Goal: Task Accomplishment & Management: Complete application form

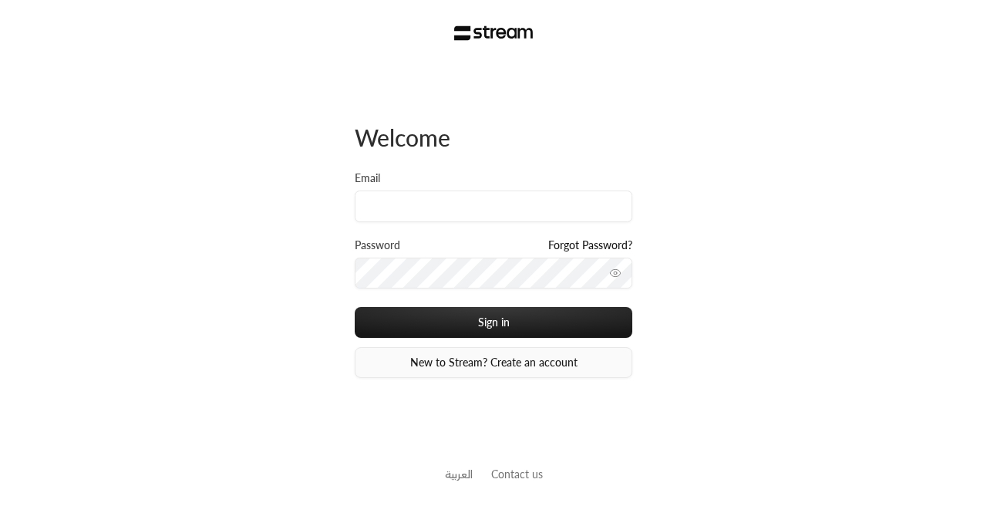
click at [457, 356] on link "New to Stream? Create an account" at bounding box center [494, 362] width 278 height 31
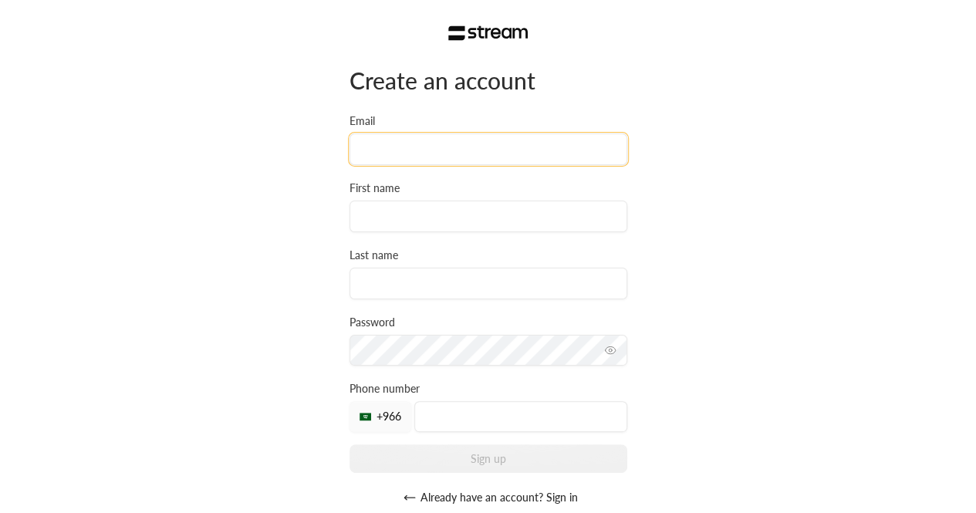
click at [399, 147] on input "Email" at bounding box center [488, 149] width 278 height 32
click at [413, 155] on input "[PERSON_NAME][EMAIL_ADDRESS][DOMAIN_NAME]" at bounding box center [488, 149] width 278 height 32
type input "[PERSON_NAME][EMAIL_ADDRESS][DOMAIN_NAME]"
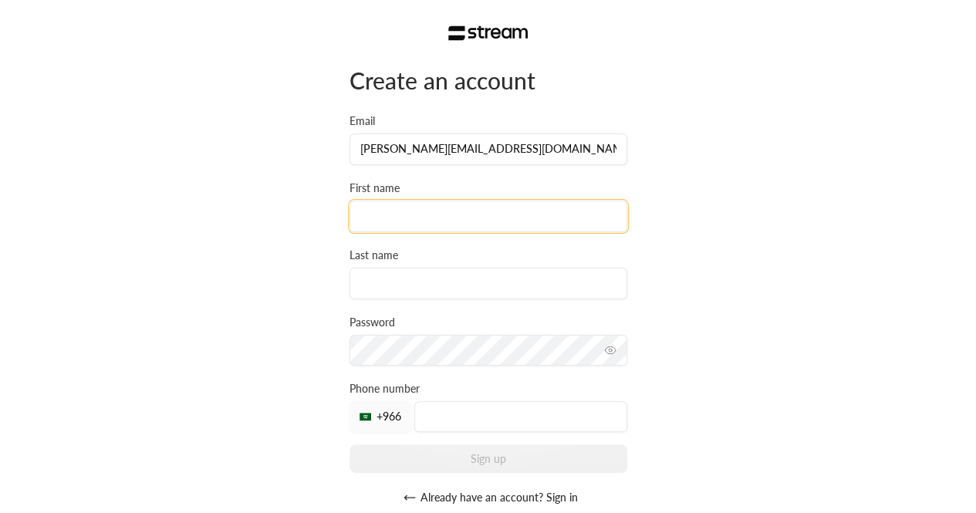
click at [420, 212] on input at bounding box center [488, 217] width 278 height 32
type input "IM"
click at [385, 292] on input at bounding box center [488, 284] width 278 height 32
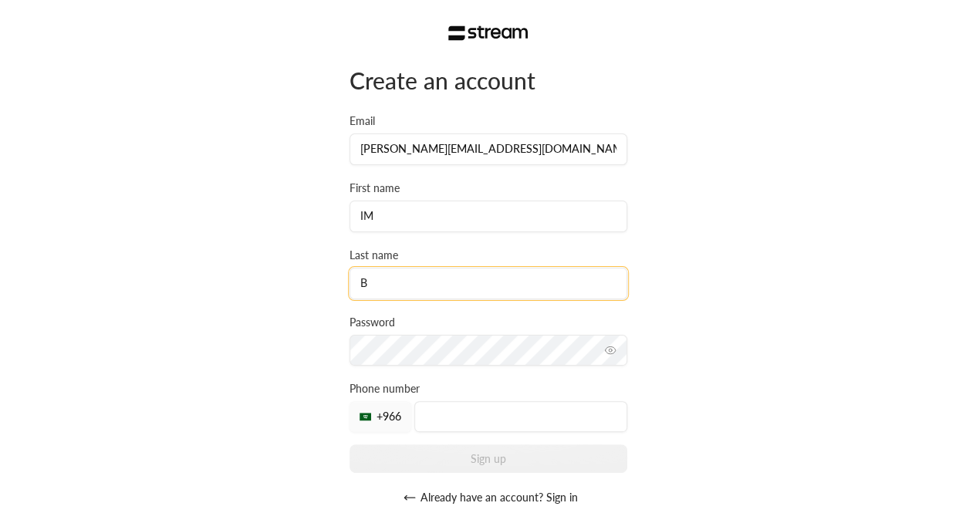
type input "B"
click at [399, 221] on input "IM" at bounding box center [488, 217] width 278 height 32
type input "Im"
click at [398, 281] on input "B" at bounding box center [488, 284] width 278 height 32
type input "Bright"
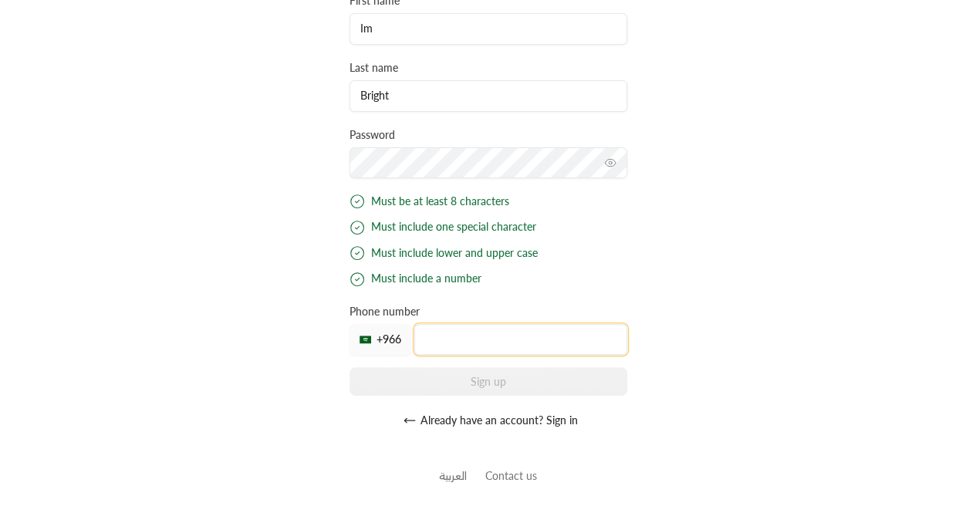
click at [455, 335] on input "tel" at bounding box center [520, 339] width 213 height 31
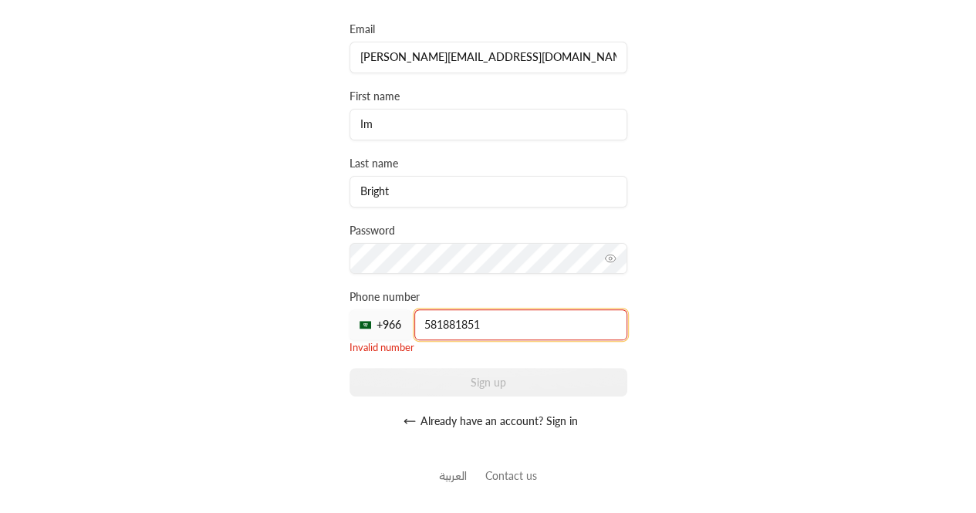
scroll to position [77, 0]
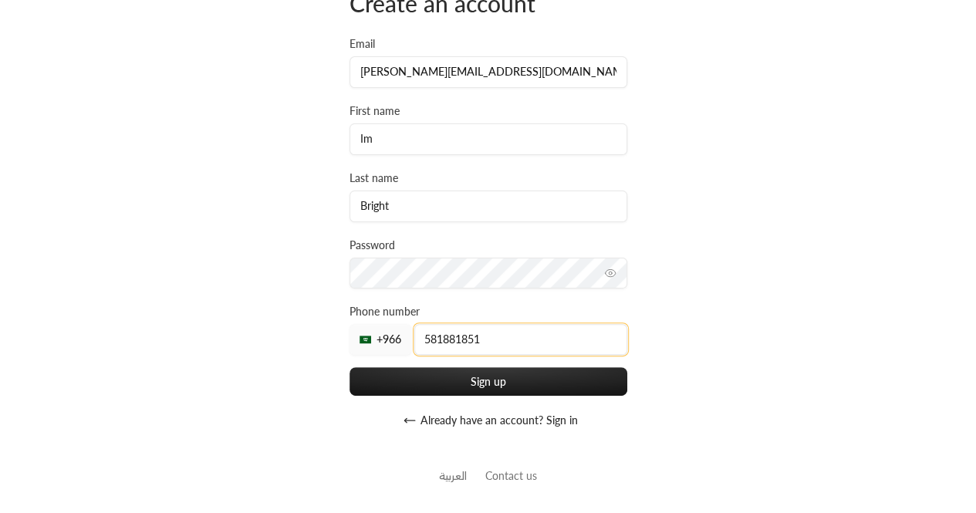
type input "581881851"
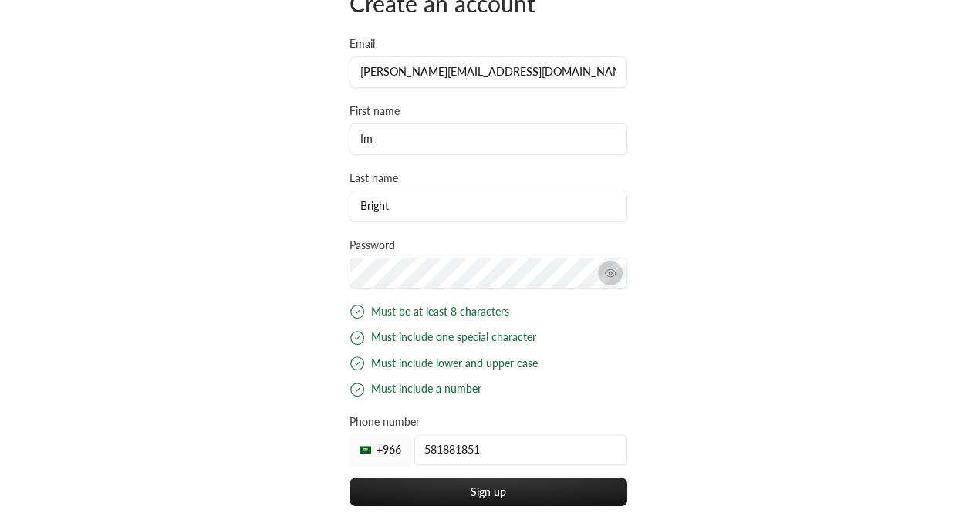
click at [618, 271] on button "toggle password visibility" at bounding box center [610, 273] width 25 height 25
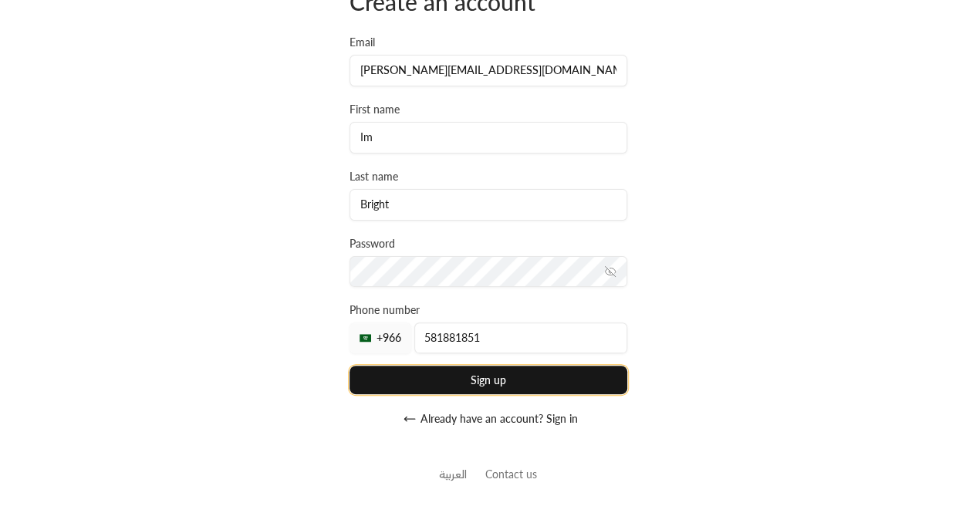
click at [455, 435] on div "Create an account Email [PERSON_NAME][EMAIL_ADDRESS][DOMAIN_NAME] First name Im…" at bounding box center [488, 211] width 278 height 448
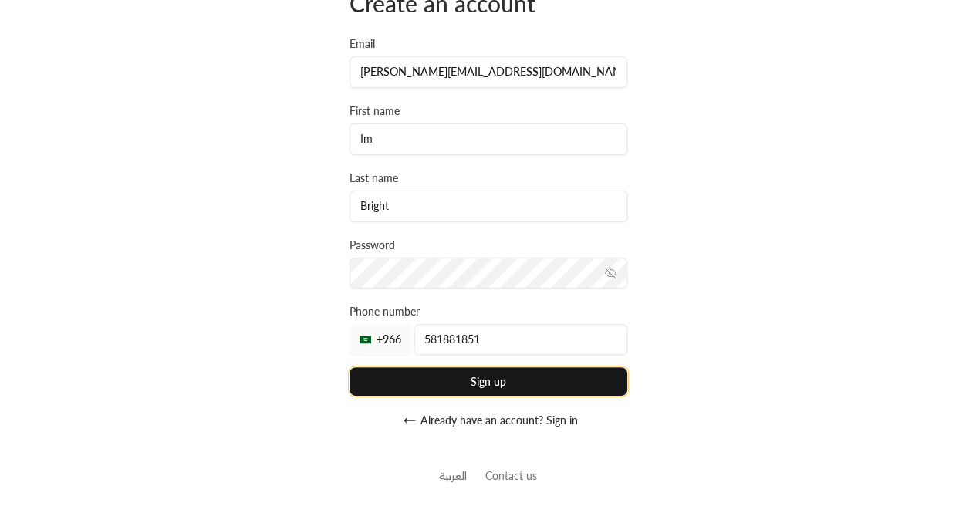
click at [407, 381] on button "Sign up" at bounding box center [488, 381] width 278 height 29
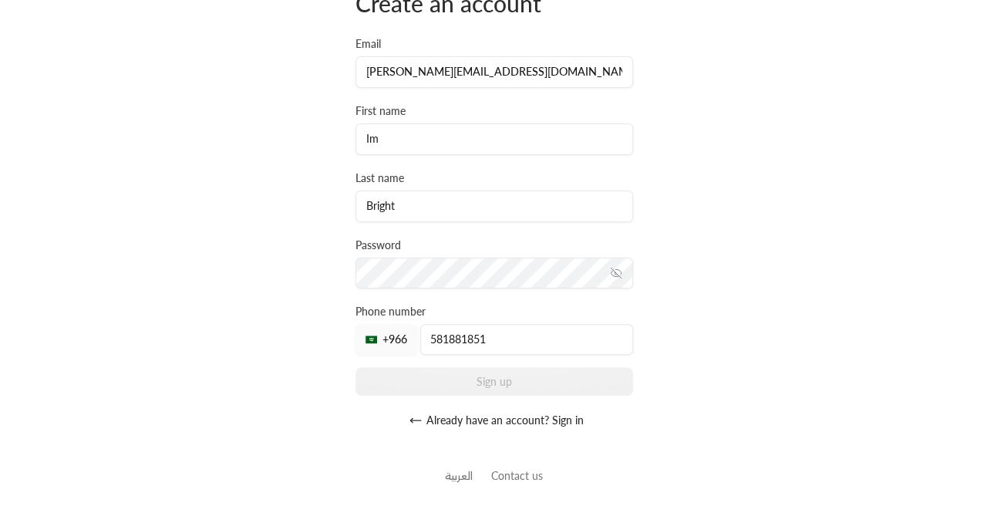
scroll to position [0, 0]
